Goal: Information Seeking & Learning: Check status

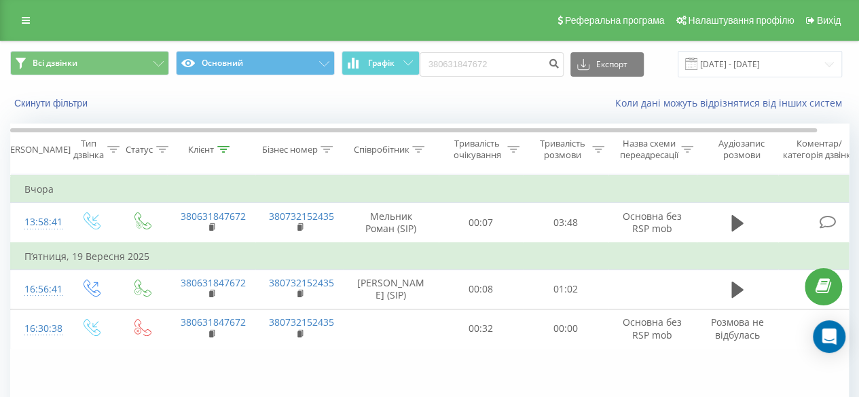
click at [22, 20] on icon at bounding box center [26, 21] width 8 height 10
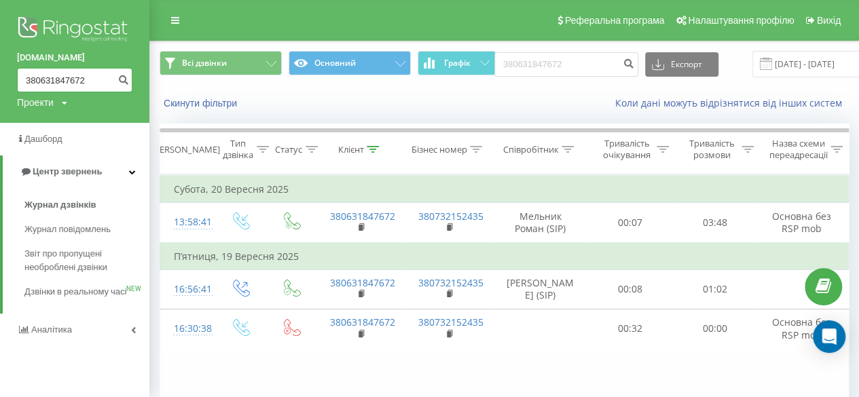
drag, startPoint x: 90, startPoint y: 83, endPoint x: 0, endPoint y: 83, distance: 89.6
click at [0, 83] on div "[DOMAIN_NAME] 380631847672 Проекти [DOMAIN_NAME]" at bounding box center [74, 61] width 149 height 123
paste input "969551496"
type input "380969551496"
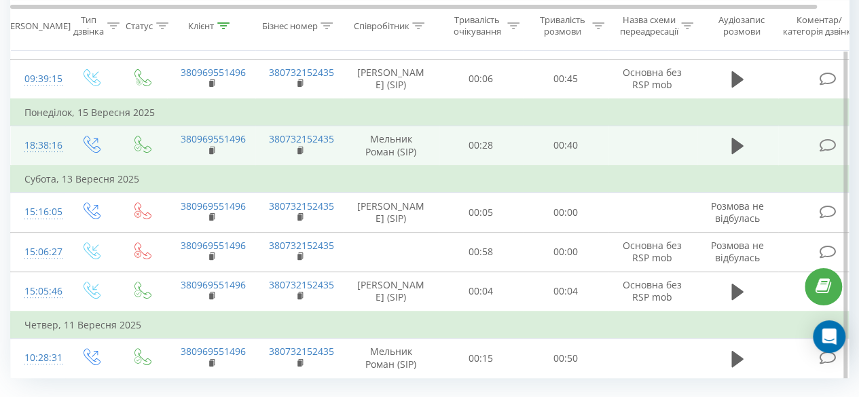
scroll to position [223, 0]
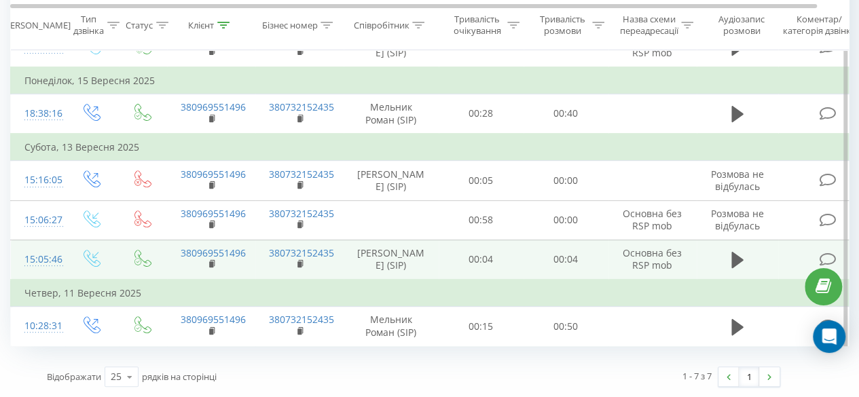
click at [723, 256] on td at bounding box center [736, 260] width 81 height 40
click at [738, 267] on icon at bounding box center [737, 259] width 12 height 19
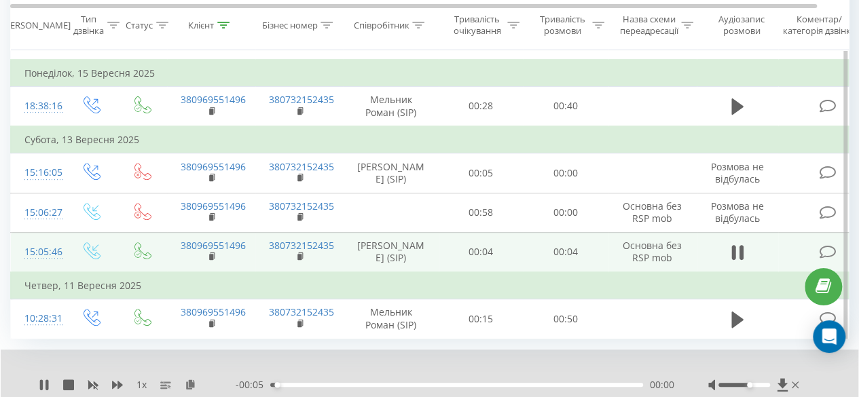
drag, startPoint x: 747, startPoint y: 393, endPoint x: 772, endPoint y: 393, distance: 25.8
click at [772, 392] on div at bounding box center [755, 385] width 94 height 14
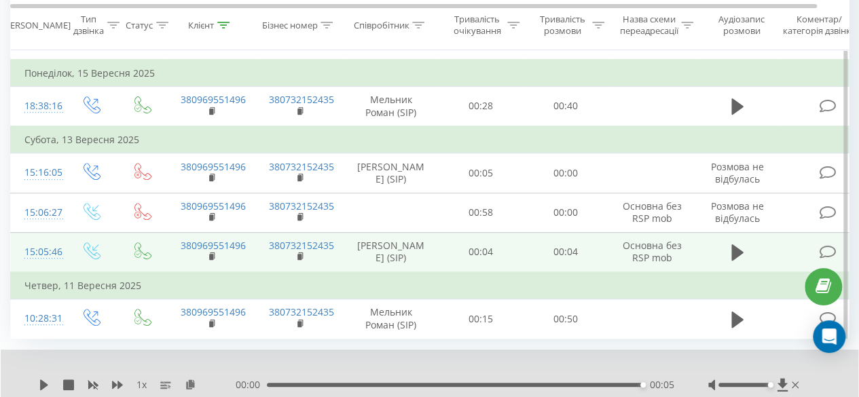
click at [474, 295] on td "Четвер, 11 Вересня 2025" at bounding box center [445, 285] width 869 height 27
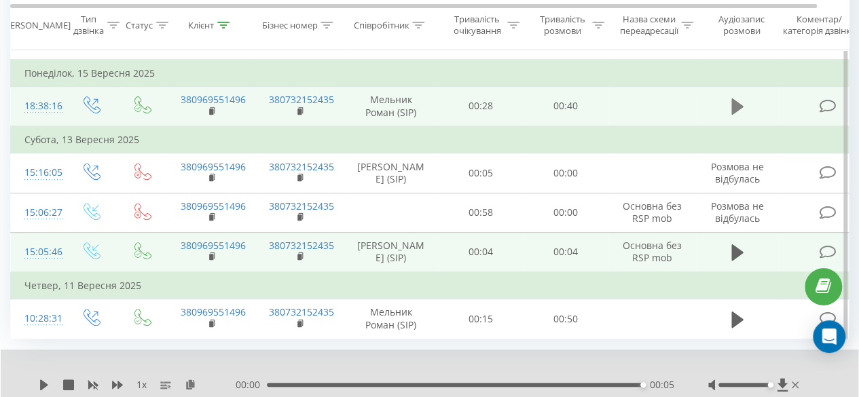
click at [736, 115] on icon at bounding box center [737, 106] width 12 height 16
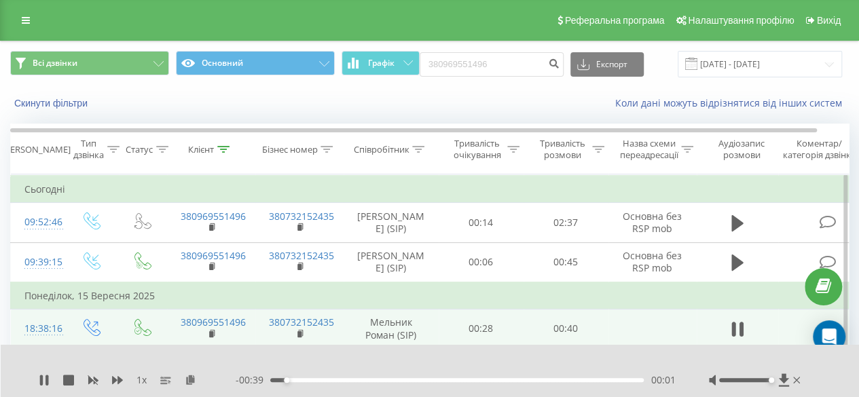
scroll to position [113, 0]
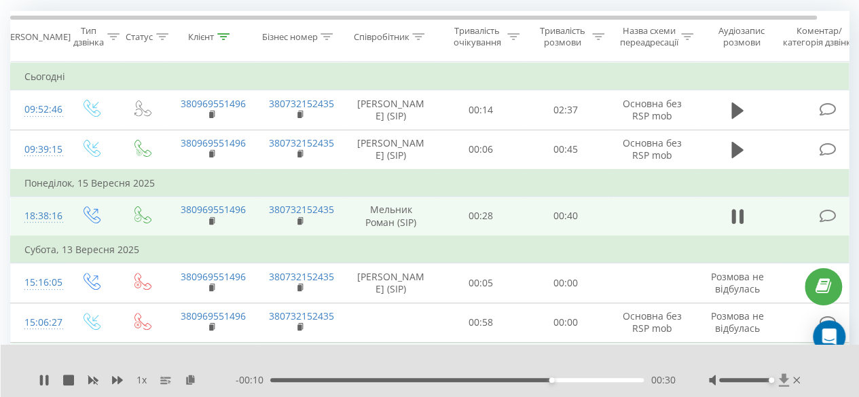
click at [783, 381] on icon at bounding box center [784, 379] width 10 height 13
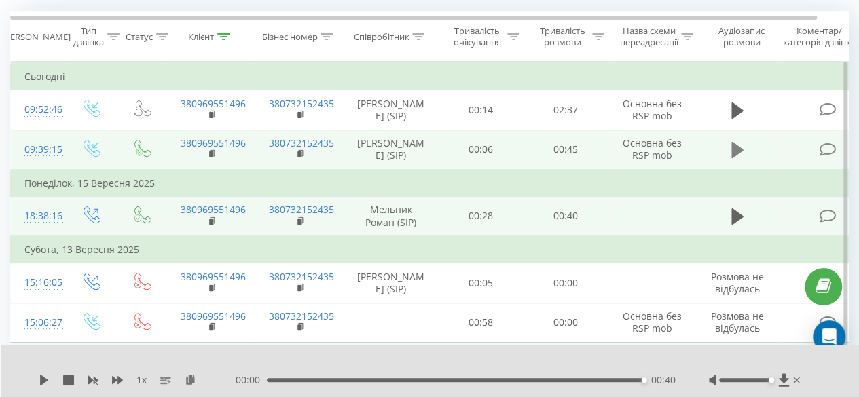
click at [730, 159] on button at bounding box center [737, 150] width 20 height 20
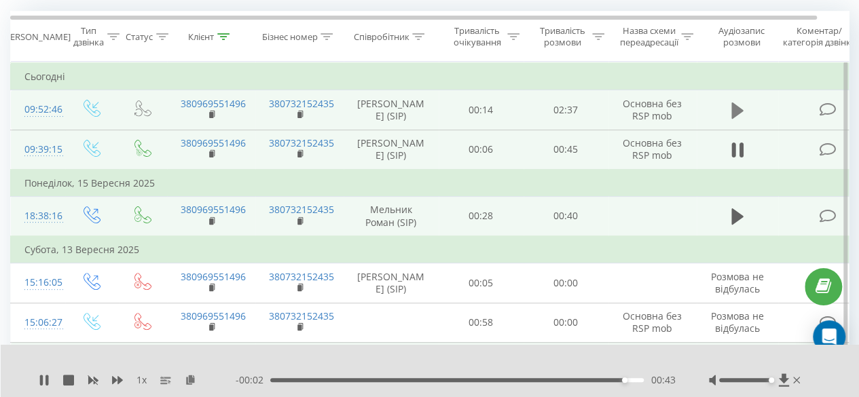
click at [732, 120] on icon at bounding box center [737, 110] width 12 height 19
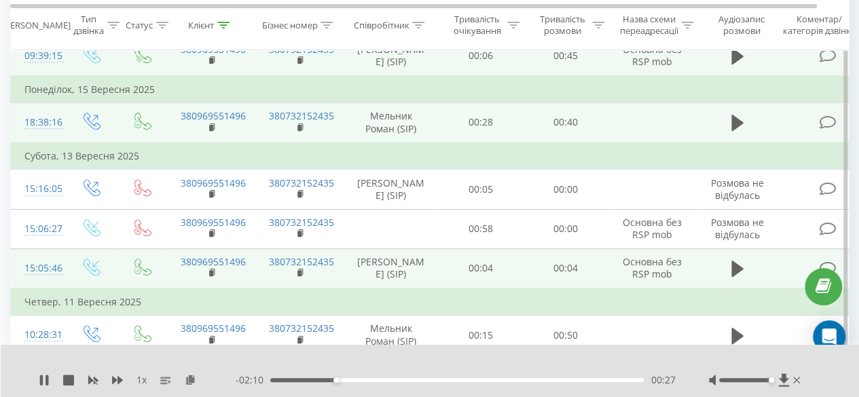
scroll to position [223, 0]
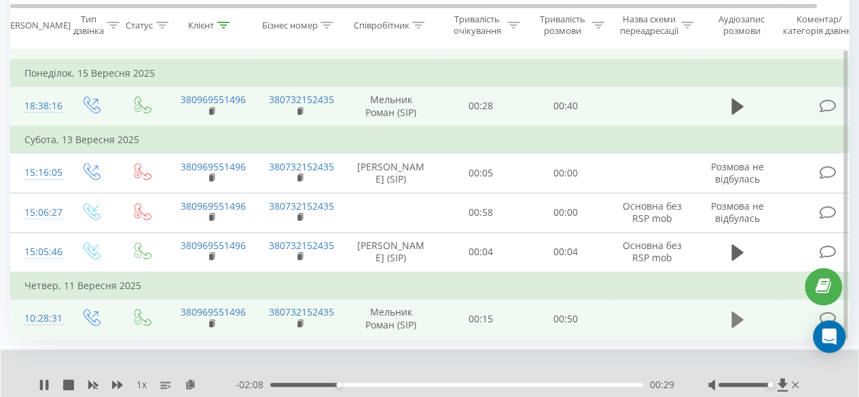
click at [746, 328] on button at bounding box center [737, 320] width 20 height 20
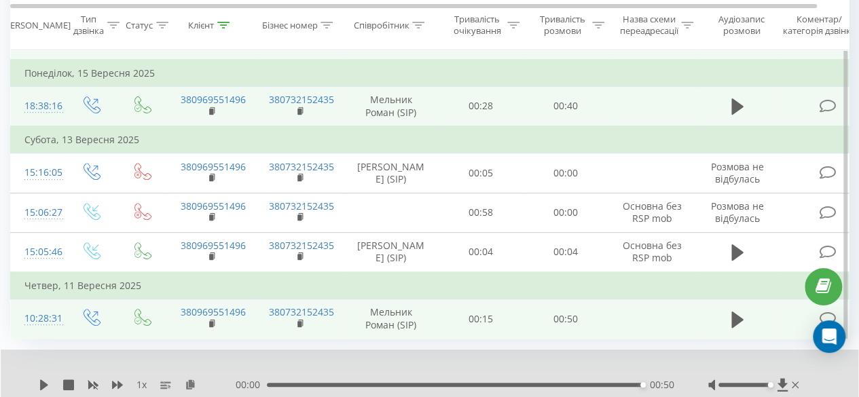
scroll to position [0, 0]
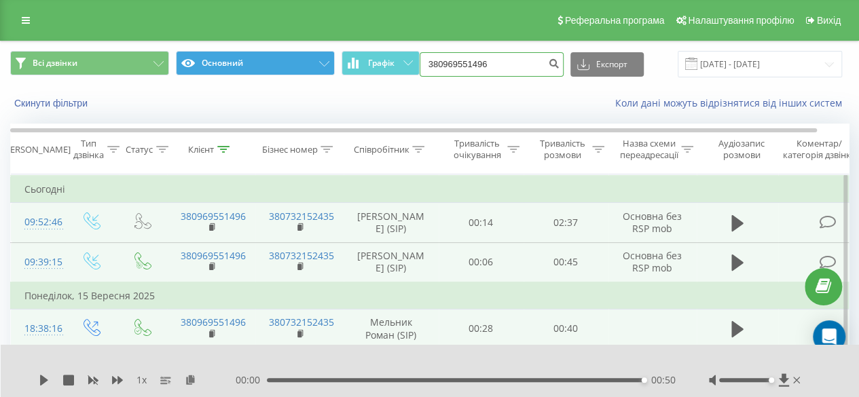
drag, startPoint x: 476, startPoint y: 71, endPoint x: 316, endPoint y: 67, distance: 159.5
click at [327, 68] on div "Всі дзвінки Основний Графік 380969551496 Експорт .csv .xls .xlsx 22.06.2025 - 2…" at bounding box center [429, 64] width 838 height 26
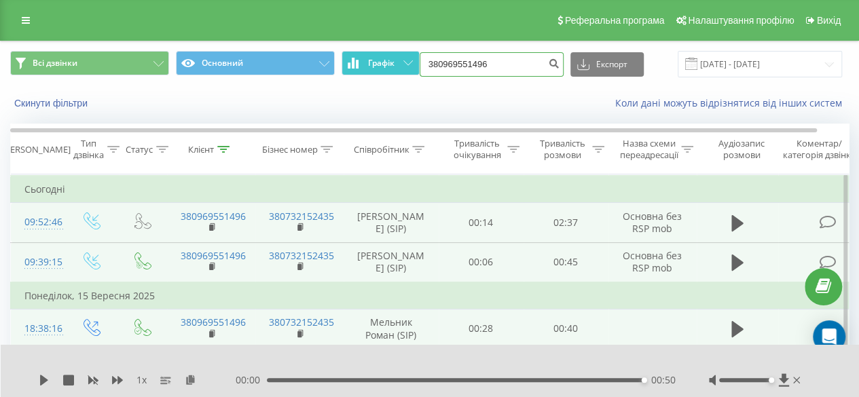
paste input "11121812"
type input "380911121812"
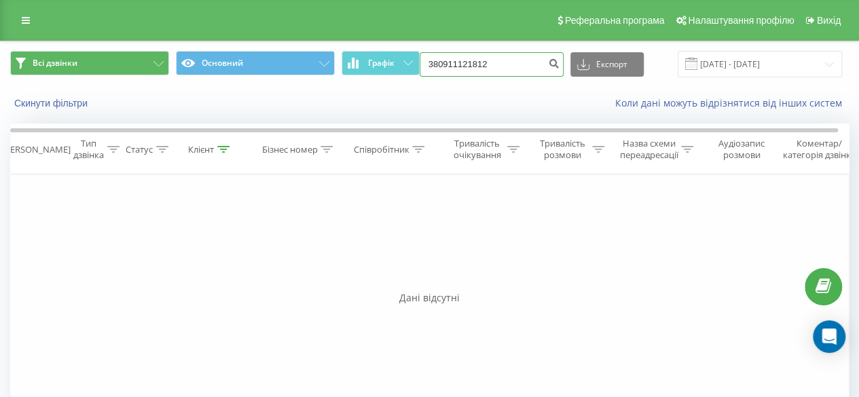
drag, startPoint x: 506, startPoint y: 62, endPoint x: 147, endPoint y: 52, distance: 359.9
click at [269, 44] on div "Всі дзвінки Основний Графік 380911121812 Експорт .csv .xls .xlsx 22.06.2025 - 2…" at bounding box center [429, 63] width 857 height 45
paste input "86146912"
type input "380986146912"
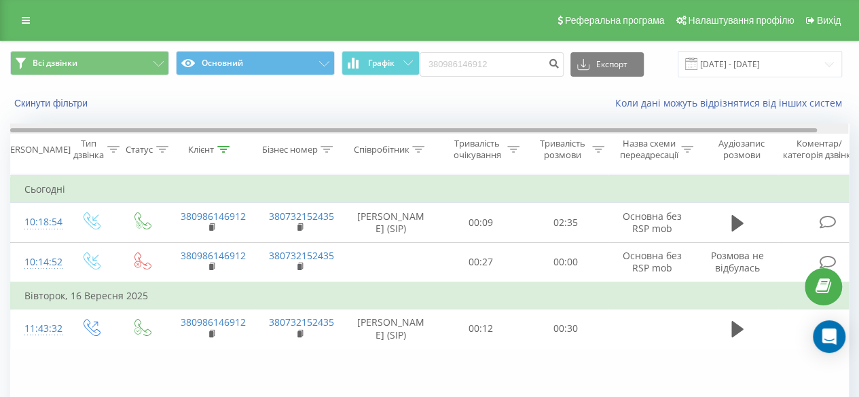
drag, startPoint x: 462, startPoint y: 131, endPoint x: 392, endPoint y: 138, distance: 70.2
click at [392, 138] on div "Дата дзвінка Тип дзвінка Статус Клієнт Бізнес номер Співробітник Тривалість очі…" at bounding box center [429, 149] width 838 height 51
